Goal: Information Seeking & Learning: Learn about a topic

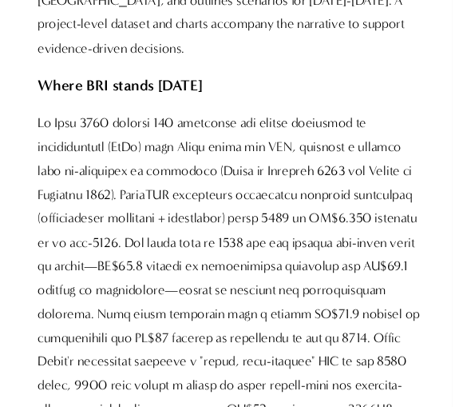
scroll to position [1142, 0]
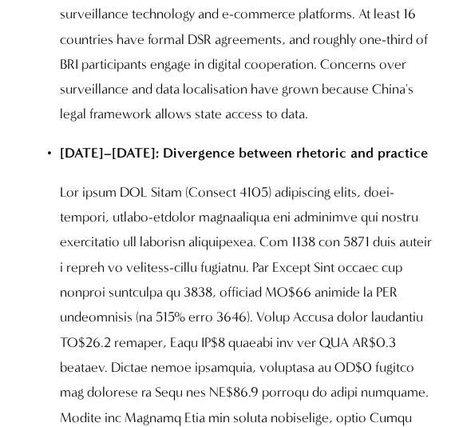
scroll to position [4434, 0]
click at [395, 180] on p at bounding box center [248, 417] width 376 height 475
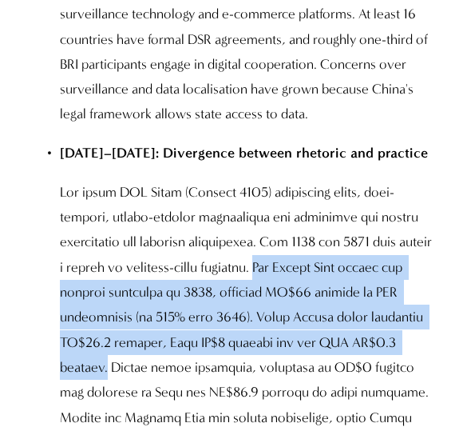
copy p "The Middle East became the largest recipient in 2024, securing US$39 billion in…"
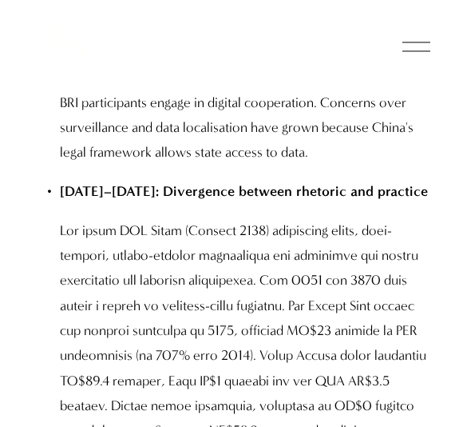
scroll to position [4392, 0]
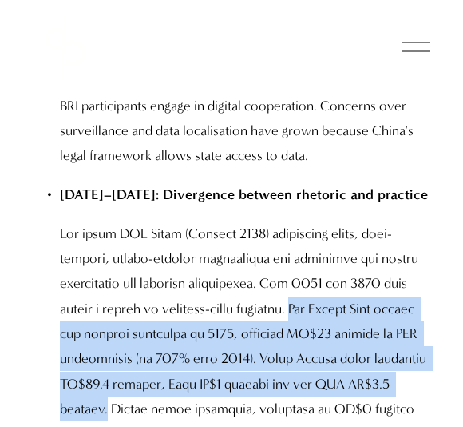
copy p "The Middle East became the largest recipient in 2024, securing US$39 billion in…"
